Goal: Task Accomplishment & Management: Complete application form

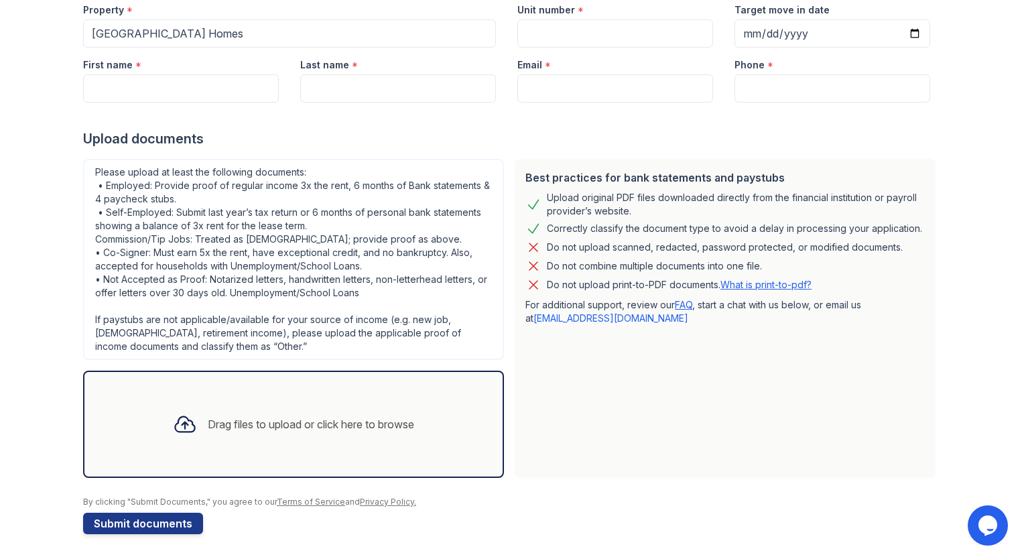
scroll to position [145, 0]
click at [375, 429] on div "Drag files to upload or click here to browse" at bounding box center [311, 423] width 206 height 16
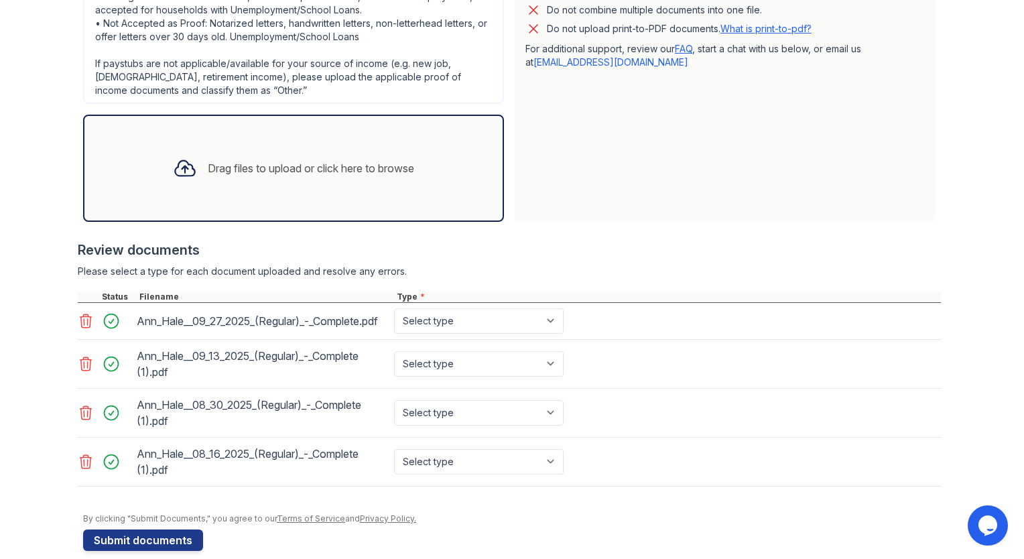
scroll to position [399, 0]
click at [550, 324] on select "Select type Paystub Bank Statement Offer Letter Tax Documents Benefit Award Let…" at bounding box center [479, 321] width 170 height 25
select select "paystub"
click at [394, 314] on select "Select type Paystub Bank Statement Offer Letter Tax Documents Benefit Award Let…" at bounding box center [479, 321] width 170 height 25
click at [545, 375] on select "Select type Paystub Bank Statement Offer Letter Tax Documents Benefit Award Let…" at bounding box center [479, 364] width 170 height 25
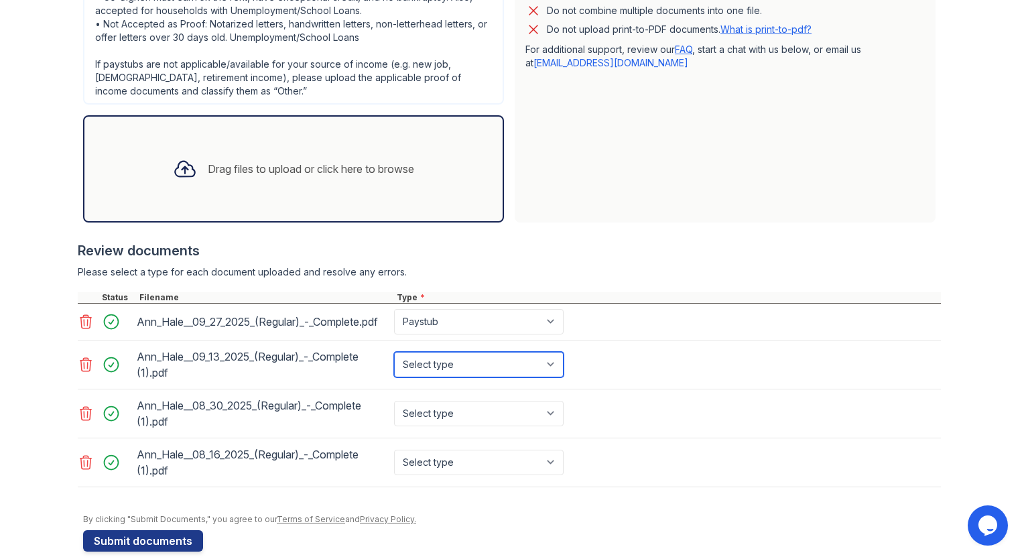
select select "paystub"
click at [394, 362] on select "Select type Paystub Bank Statement Offer Letter Tax Documents Benefit Award Let…" at bounding box center [479, 364] width 170 height 25
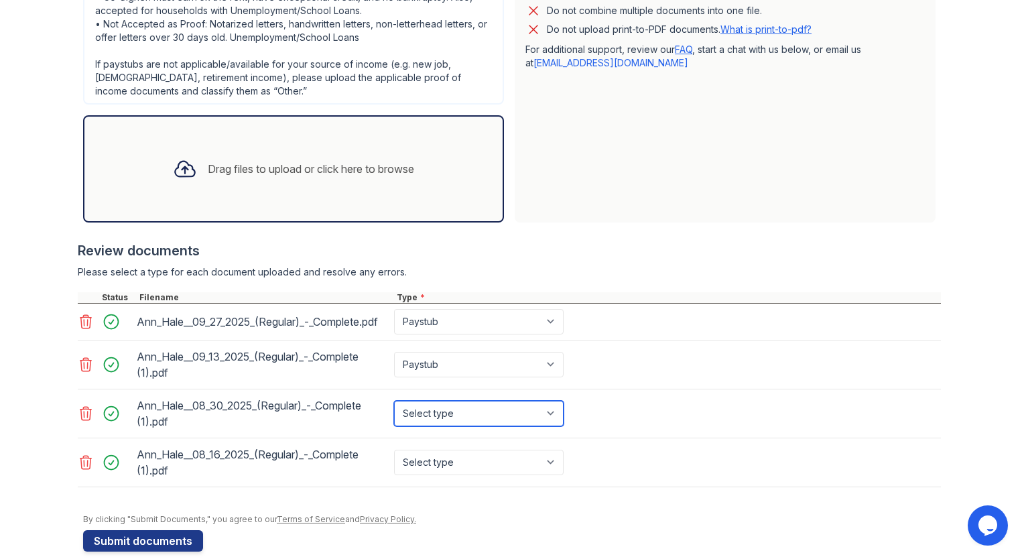
click at [550, 425] on select "Select type Paystub Bank Statement Offer Letter Tax Documents Benefit Award Let…" at bounding box center [479, 413] width 170 height 25
select select "paystub"
click at [394, 411] on select "Select type Paystub Bank Statement Offer Letter Tax Documents Benefit Award Let…" at bounding box center [479, 413] width 170 height 25
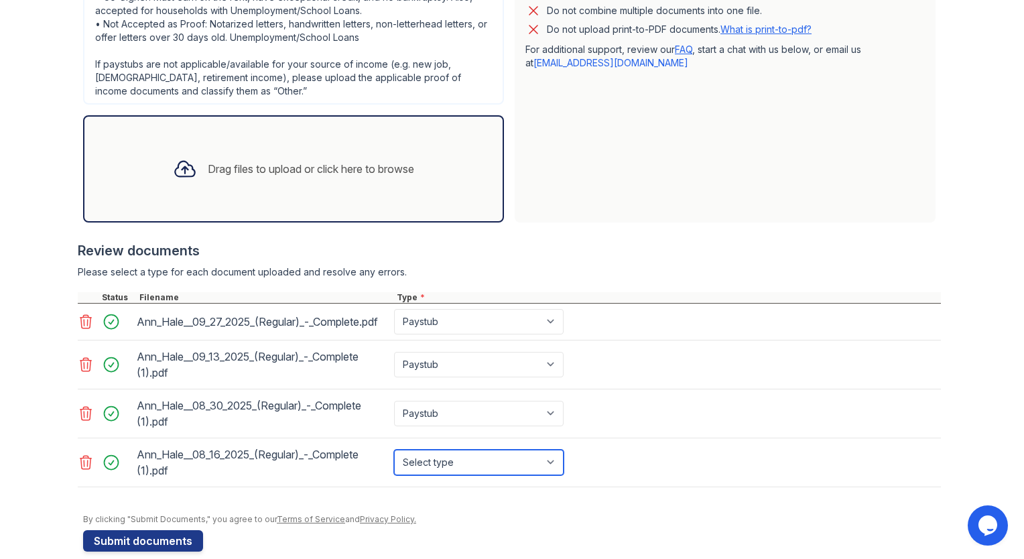
click at [546, 470] on select "Select type Paystub Bank Statement Offer Letter Tax Documents Benefit Award Let…" at bounding box center [479, 462] width 170 height 25
select select "paystub"
click at [394, 460] on select "Select type Paystub Bank Statement Offer Letter Tax Documents Benefit Award Let…" at bounding box center [479, 462] width 170 height 25
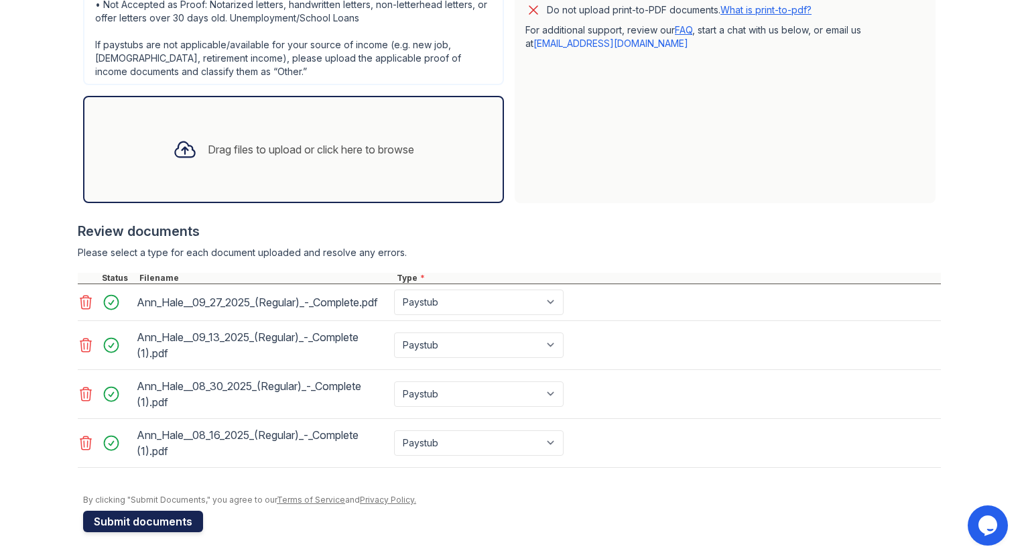
click at [137, 521] on button "Submit documents" at bounding box center [143, 521] width 120 height 21
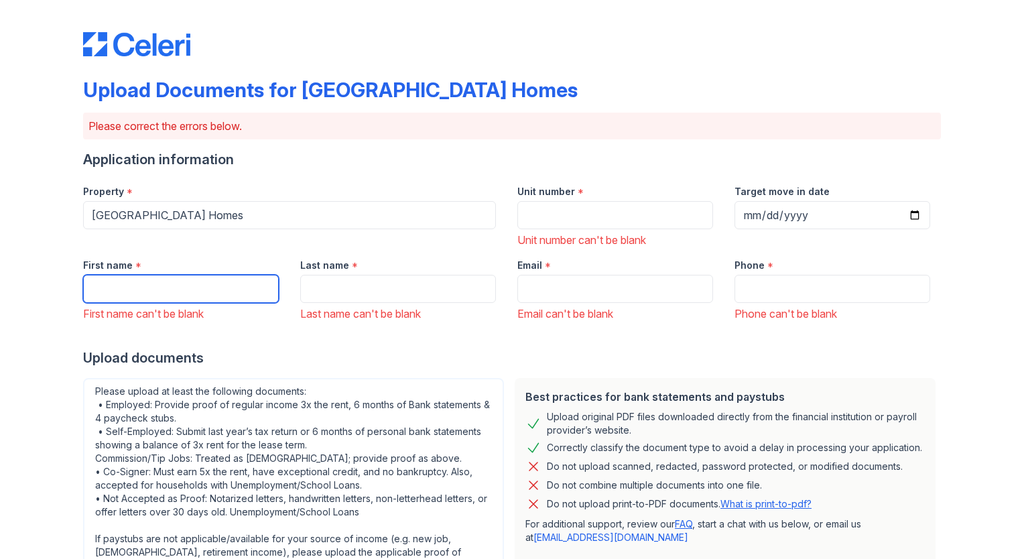
click at [138, 288] on input "First name" at bounding box center [181, 289] width 196 height 28
type input "[PERSON_NAME]"
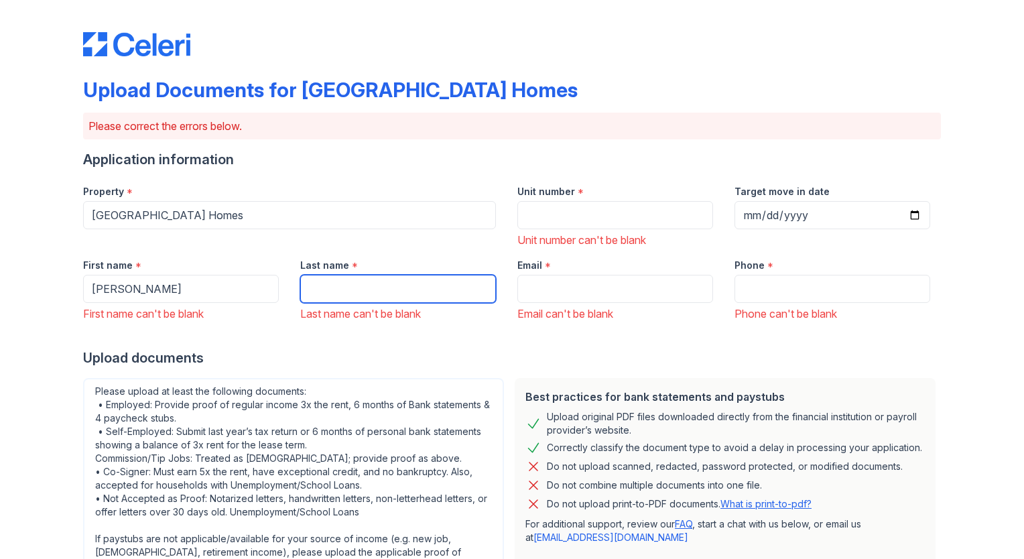
click at [354, 285] on input "Last name" at bounding box center [398, 289] width 196 height 28
type input "[PERSON_NAME]"
type input "[EMAIL_ADDRESS][DOMAIN_NAME]"
type input "[PHONE_NUMBER]"
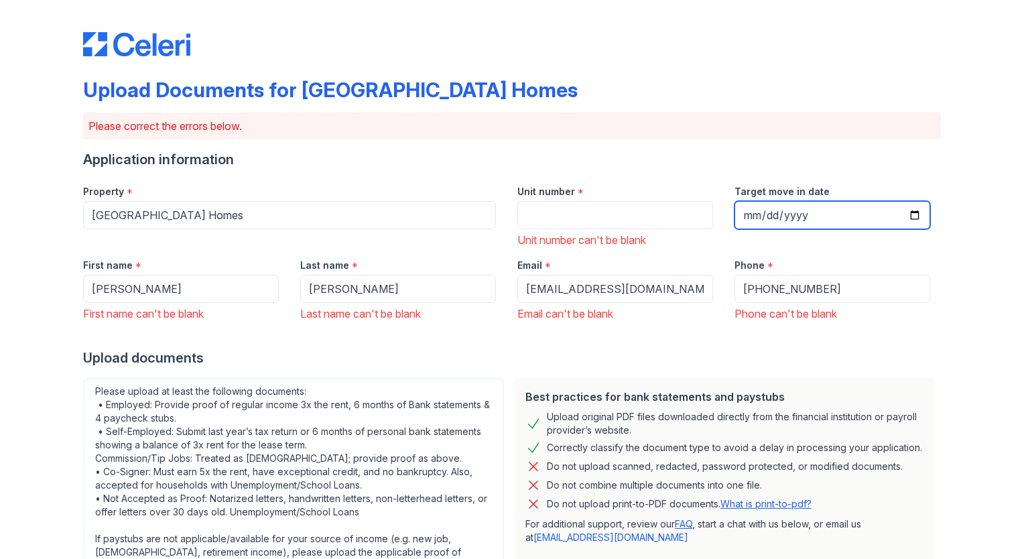
click at [909, 213] on input "Target move in date" at bounding box center [832, 215] width 196 height 28
type input "[DATE]"
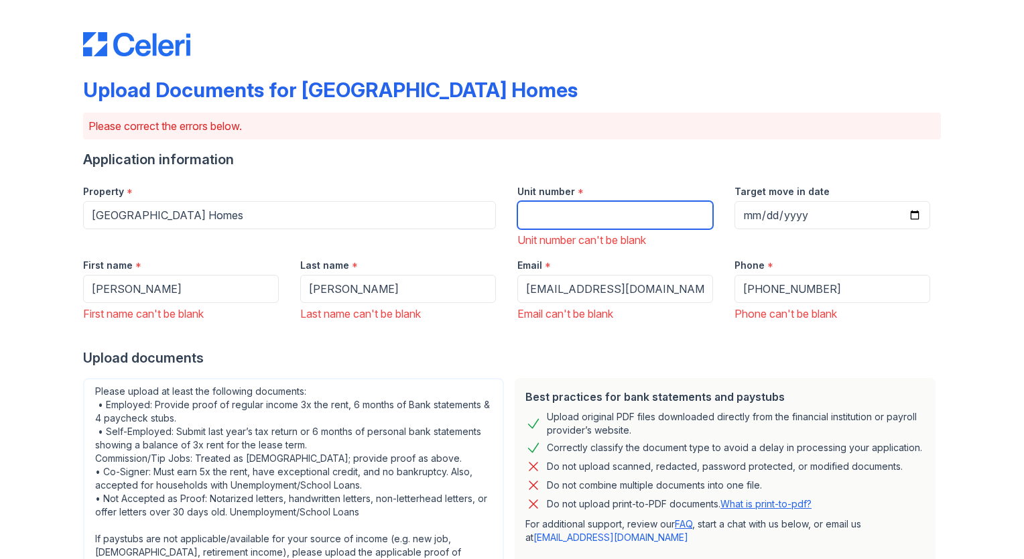
click at [575, 215] on input "Unit number" at bounding box center [615, 215] width 196 height 28
type input "1607"
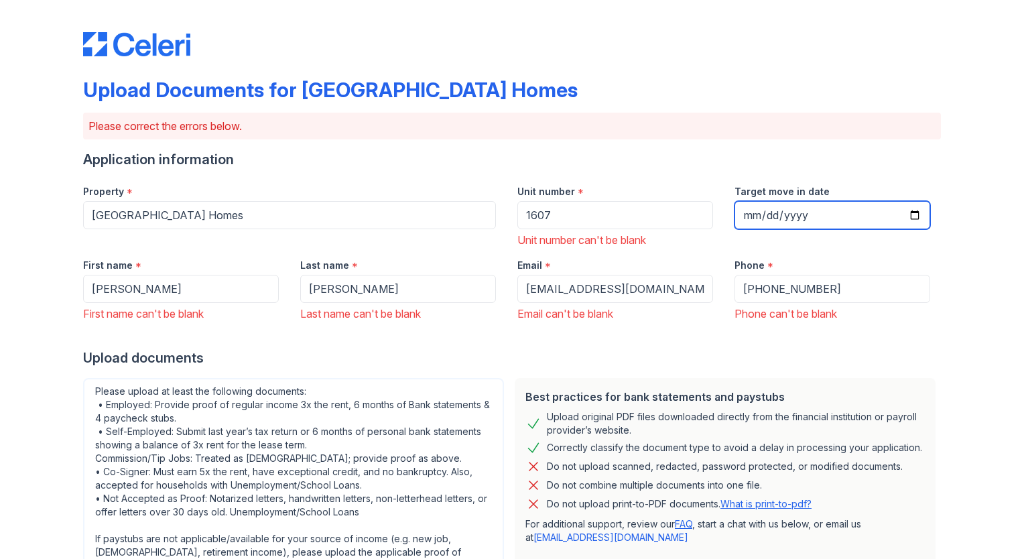
click at [909, 214] on input "[DATE]" at bounding box center [832, 215] width 196 height 28
type input "[DATE]"
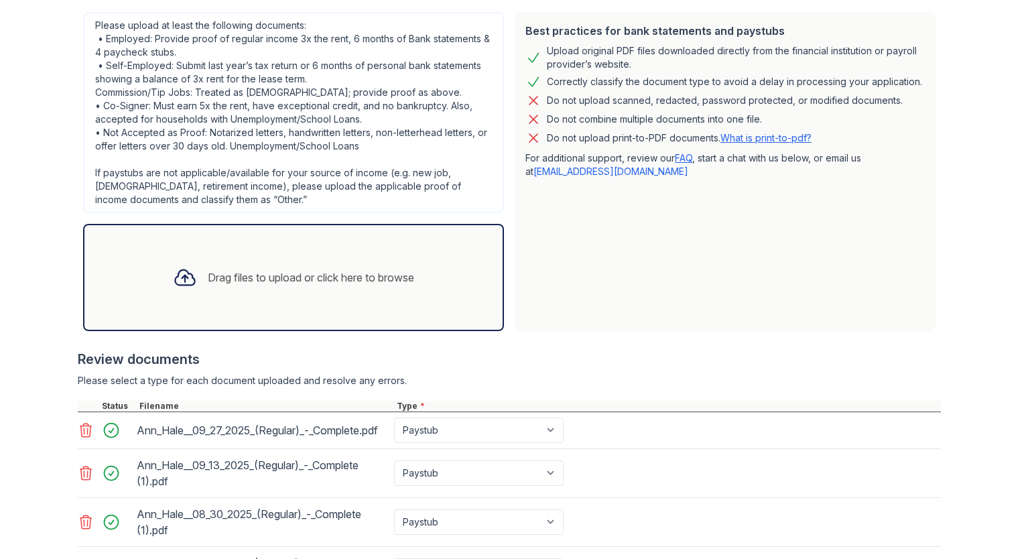
scroll to position [504, 0]
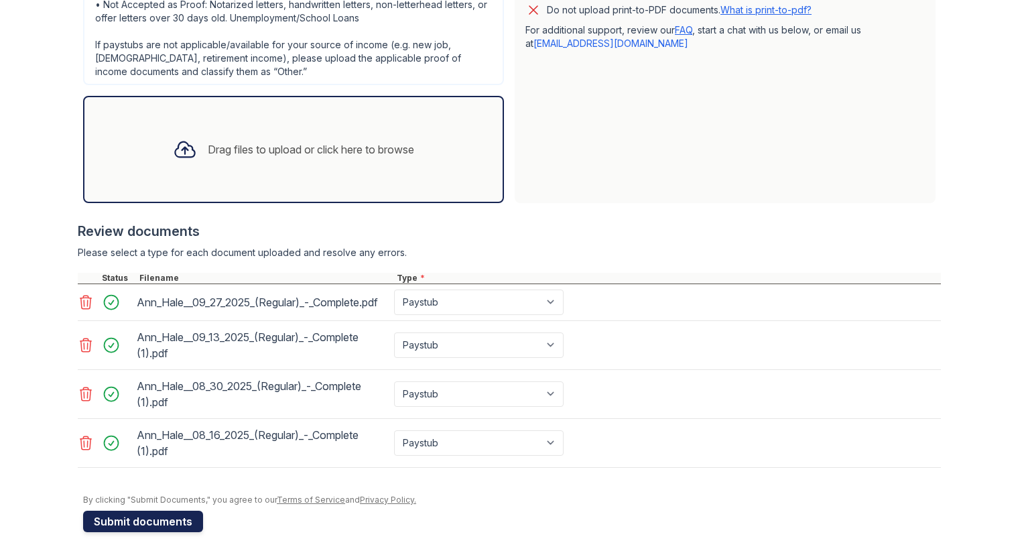
click at [169, 523] on button "Submit documents" at bounding box center [143, 521] width 120 height 21
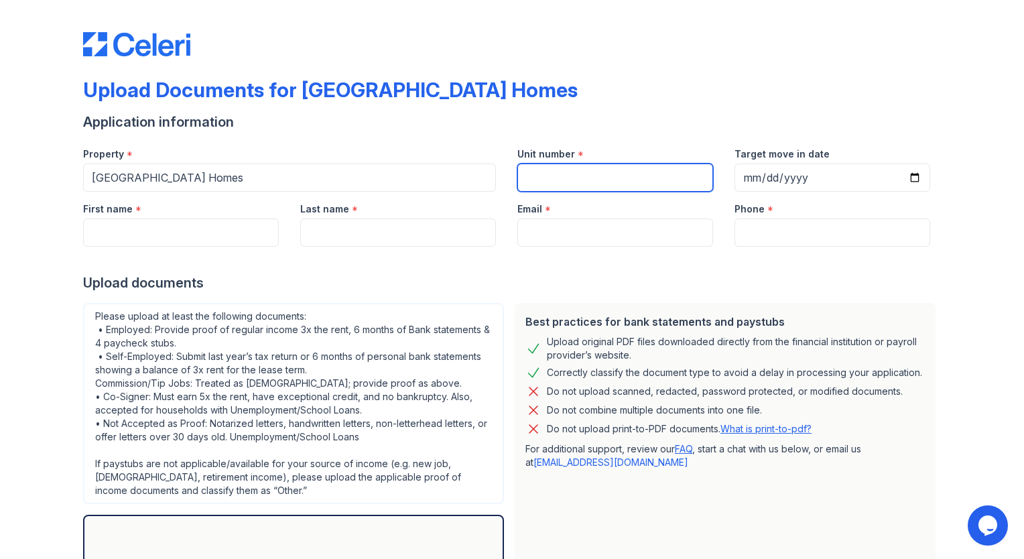
click at [557, 183] on input "Unit number" at bounding box center [615, 177] width 196 height 28
type input "1607"
type input "[DATE]"
type input "[PERSON_NAME]"
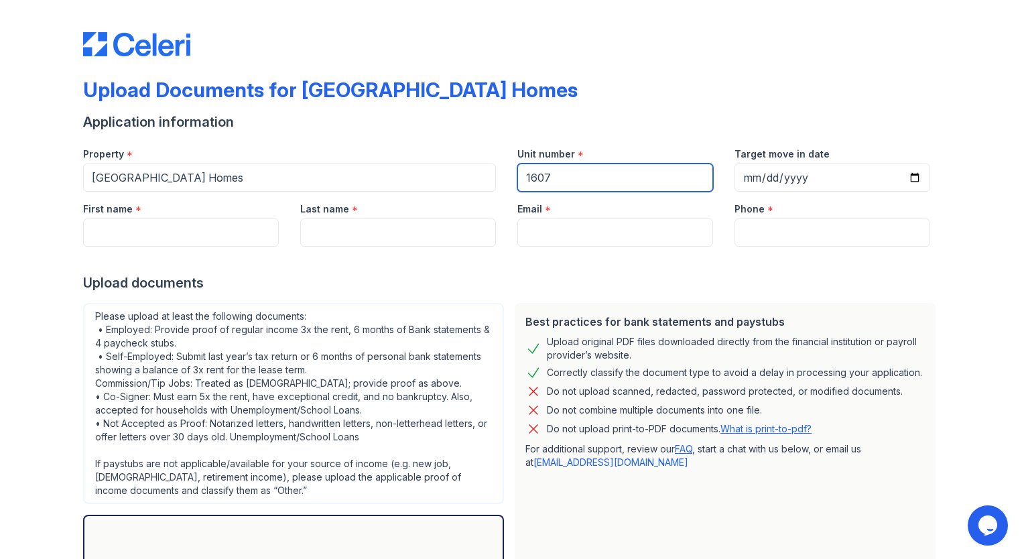
type input "[EMAIL_ADDRESS][DOMAIN_NAME]"
type input "[PHONE_NUMBER]"
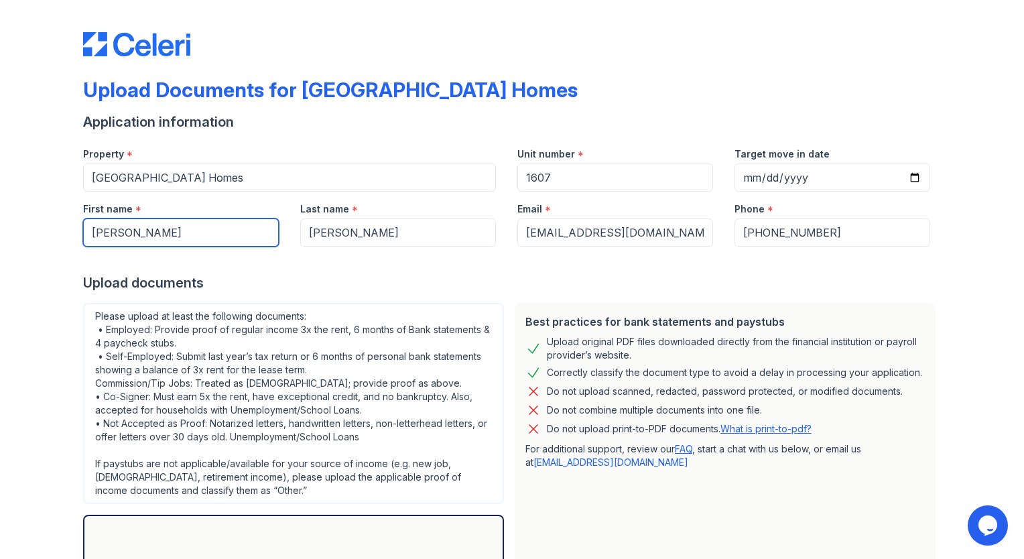
click at [135, 232] on input "[PERSON_NAME]" at bounding box center [181, 232] width 196 height 28
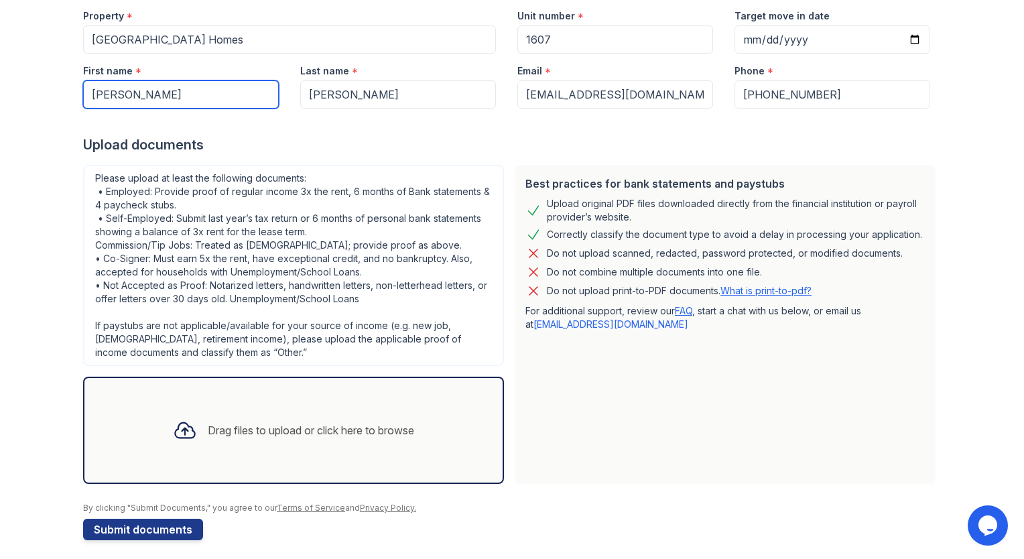
scroll to position [145, 0]
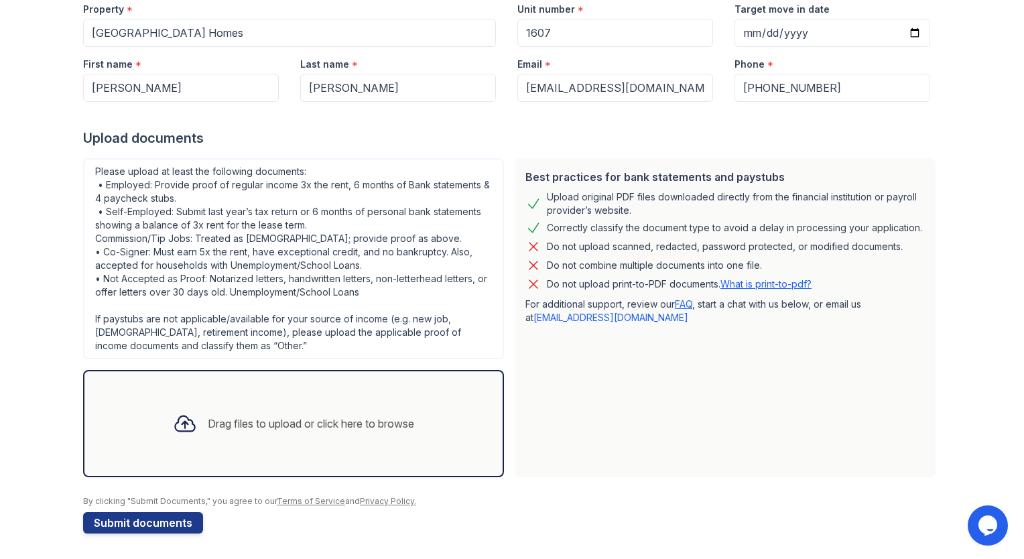
click at [817, 483] on div at bounding box center [512, 488] width 858 height 13
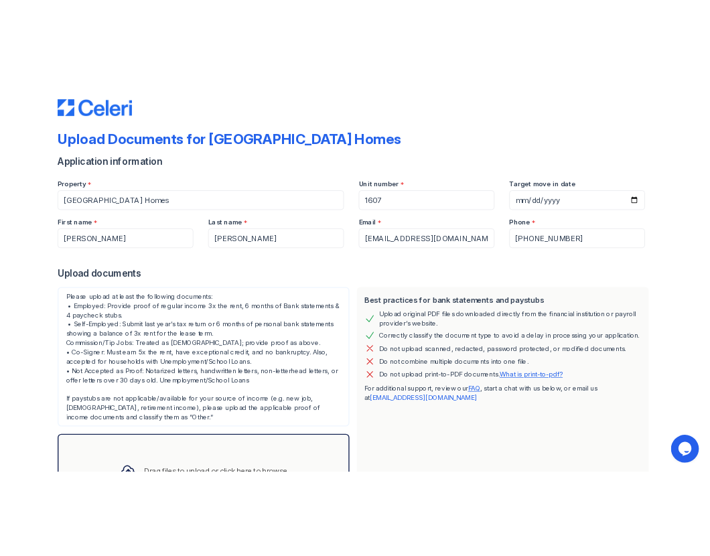
scroll to position [0, 0]
